Goal: Task Accomplishment & Management: Manage account settings

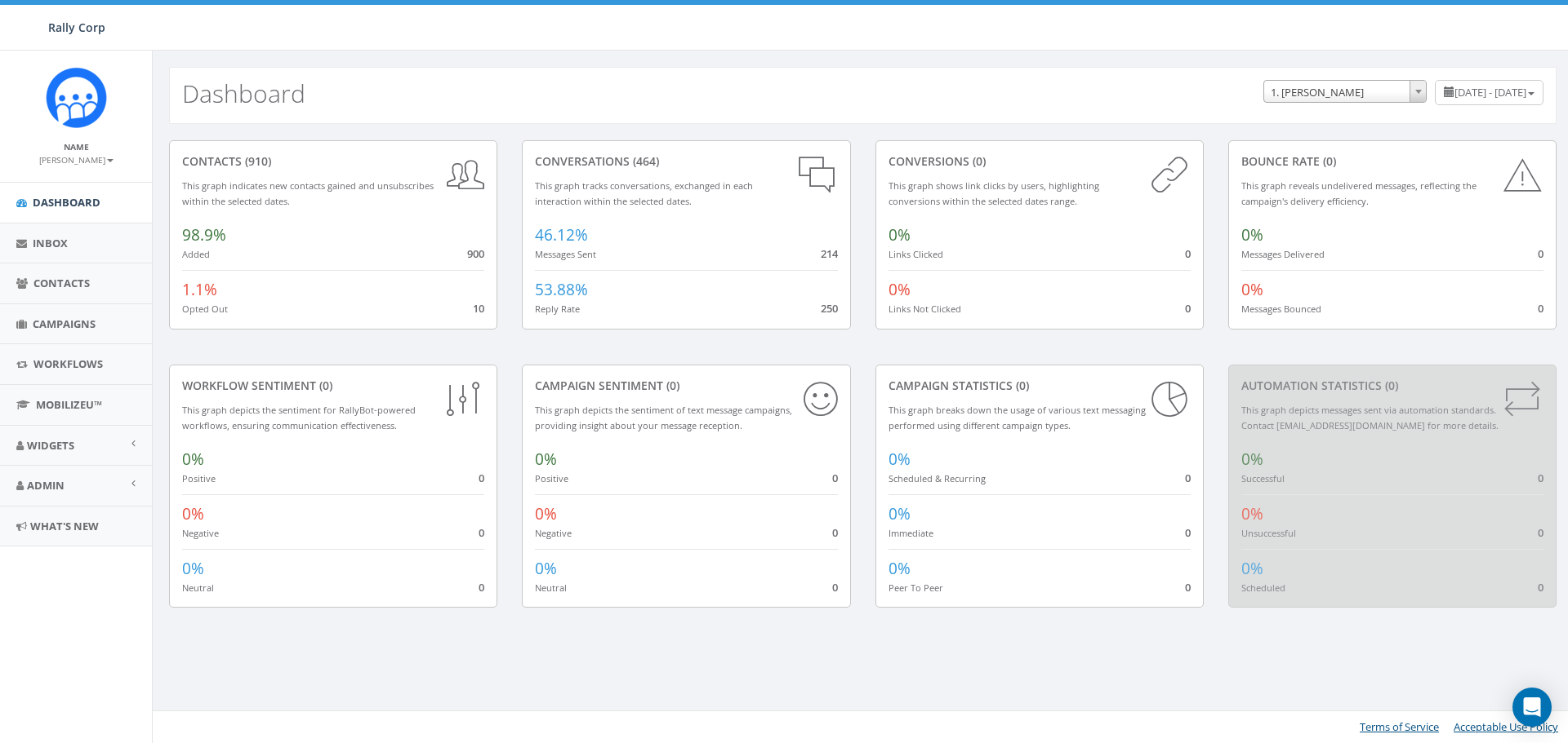
click at [84, 160] on small "[PERSON_NAME]" at bounding box center [76, 160] width 74 height 12
click at [68, 204] on link "Sign Out" at bounding box center [81, 205] width 129 height 21
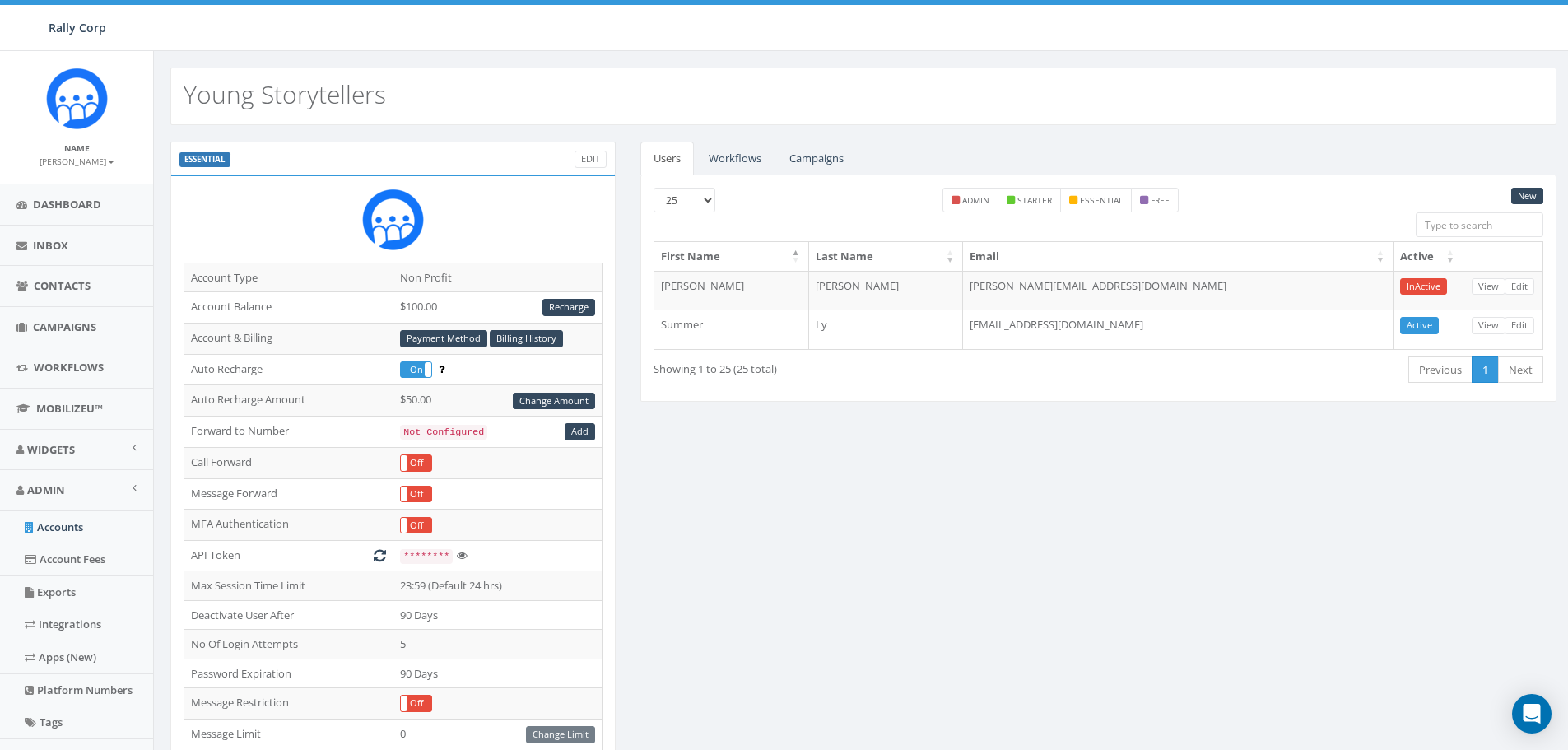
click at [78, 161] on small "[PERSON_NAME]" at bounding box center [77, 162] width 75 height 12
click at [60, 206] on link "Sign Out" at bounding box center [82, 206] width 130 height 21
